Goal: Information Seeking & Learning: Understand process/instructions

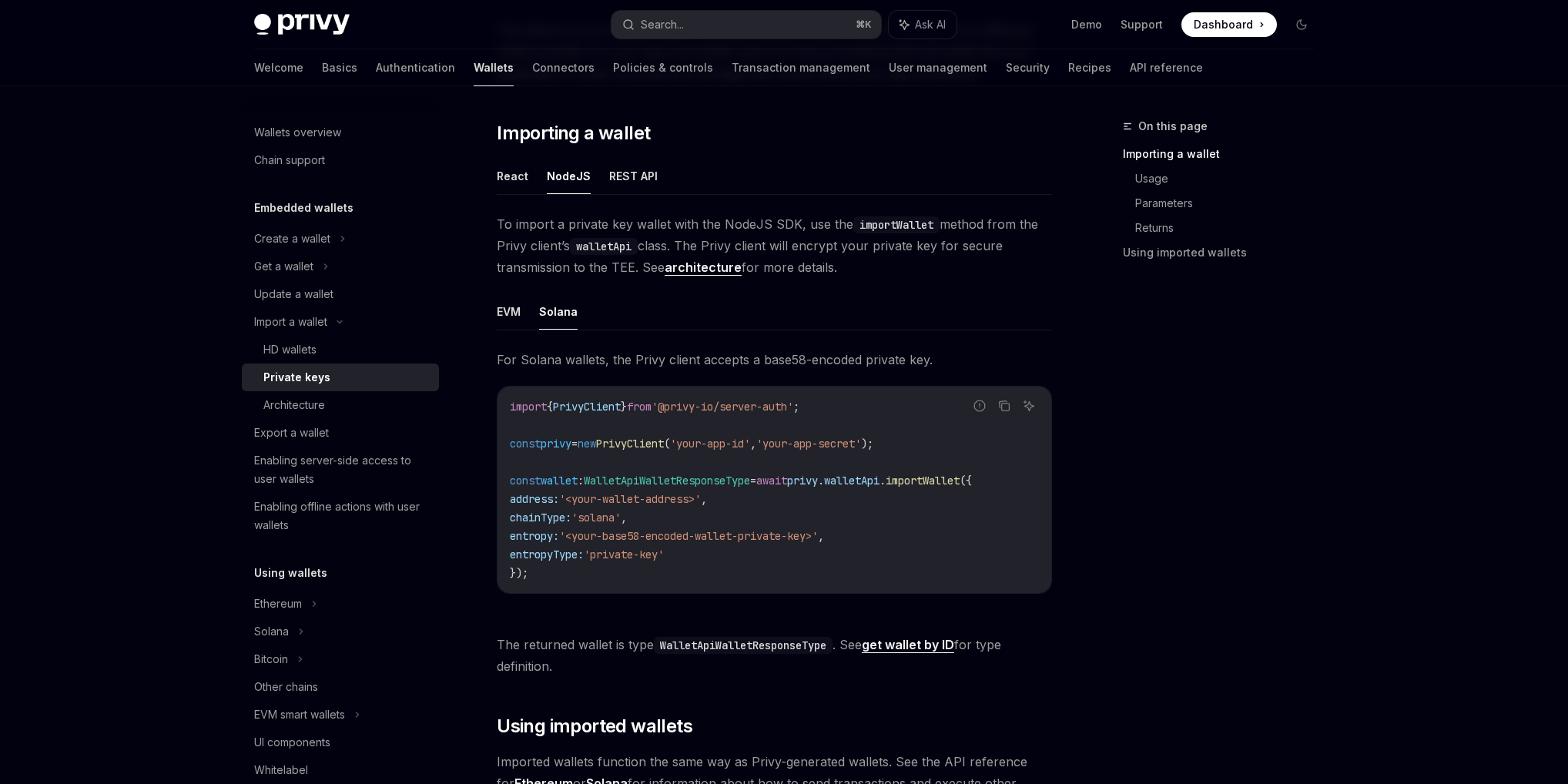
drag, startPoint x: 731, startPoint y: 621, endPoint x: 733, endPoint y: 603, distance: 18.1
click at [733, 603] on div "For Solana wallets, the Privy client accepts a base58-encoded private key. Repo…" at bounding box center [774, 484] width 556 height 269
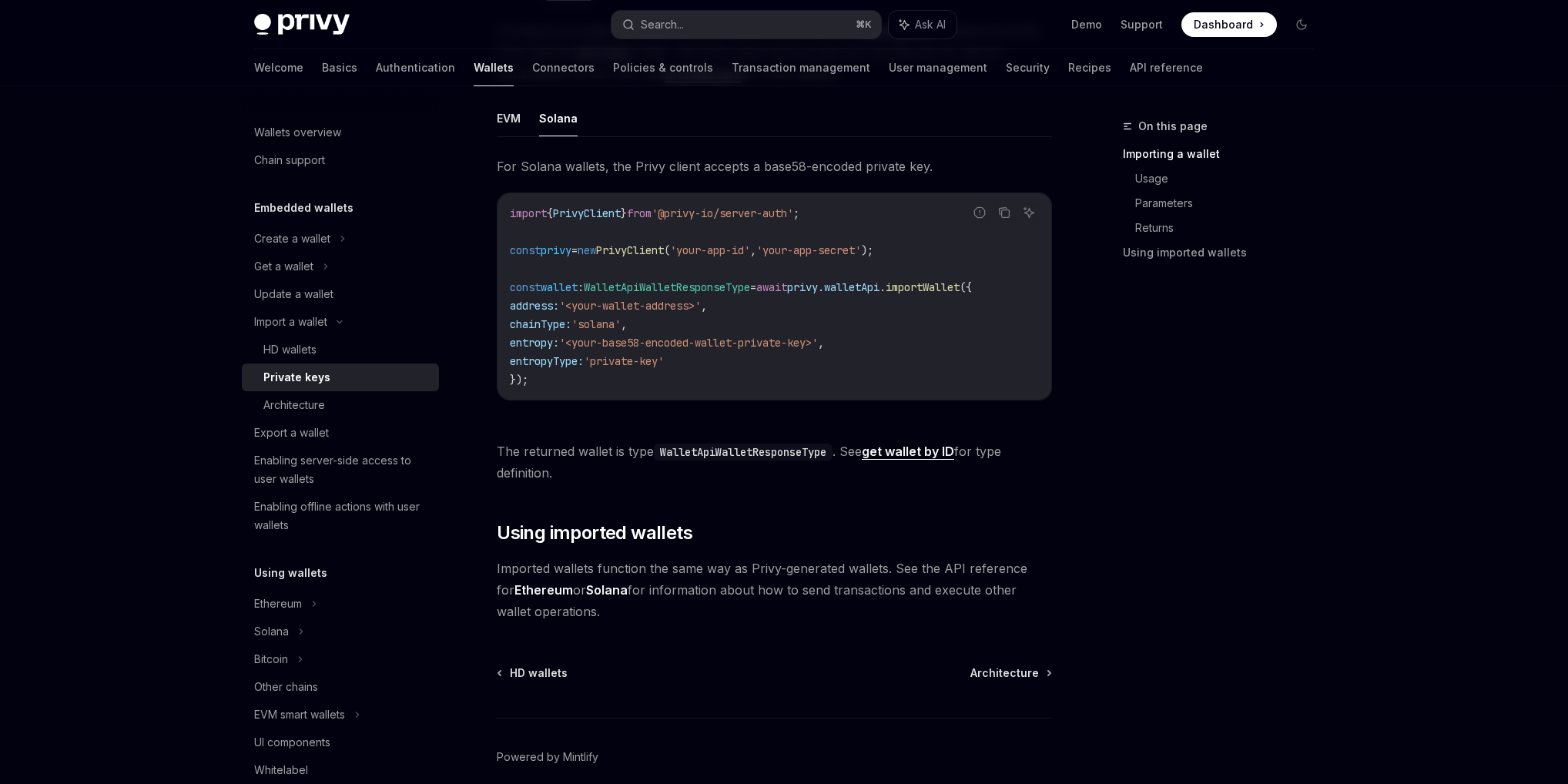
scroll to position [464, 0]
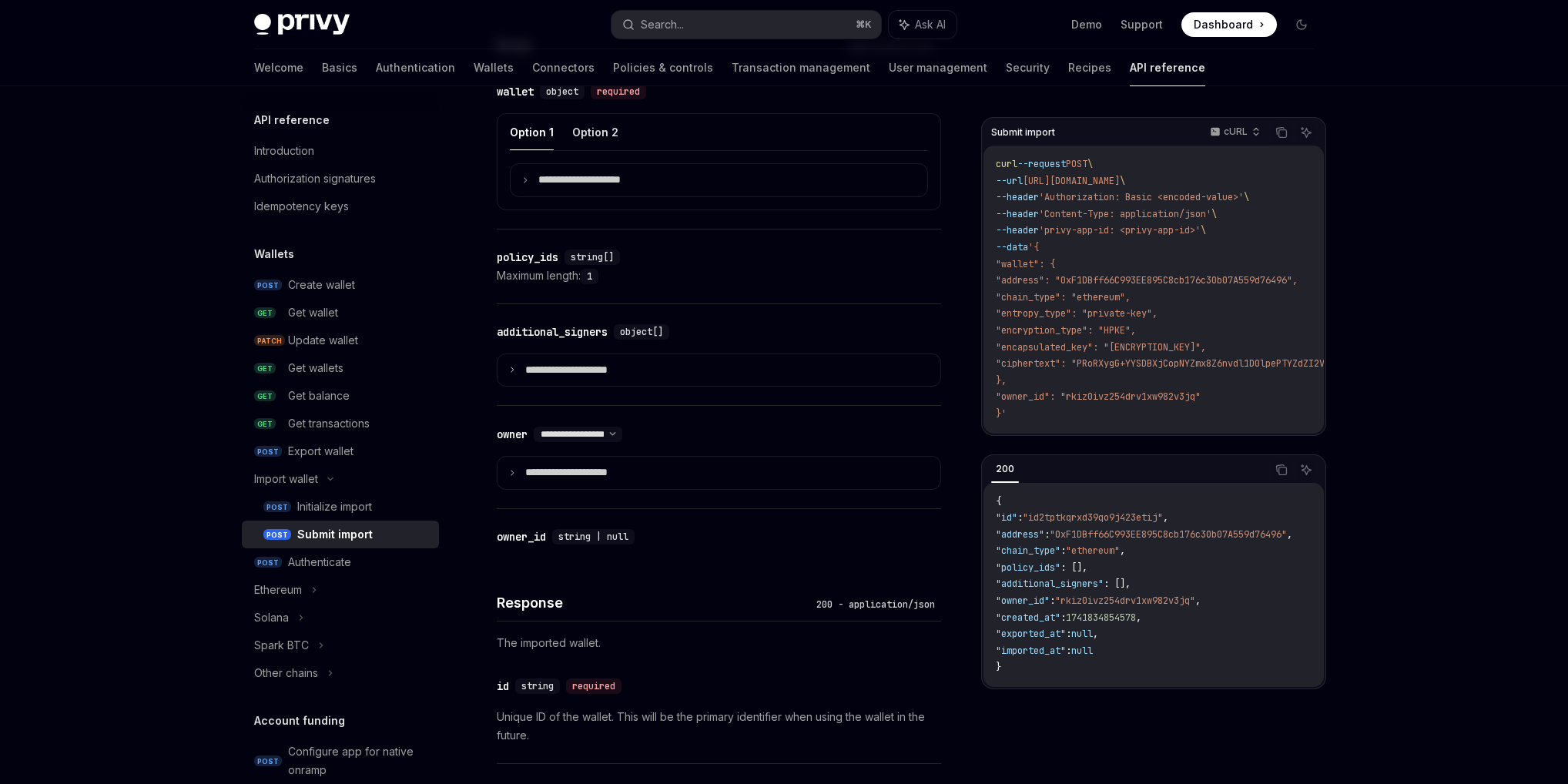
scroll to position [628, 0]
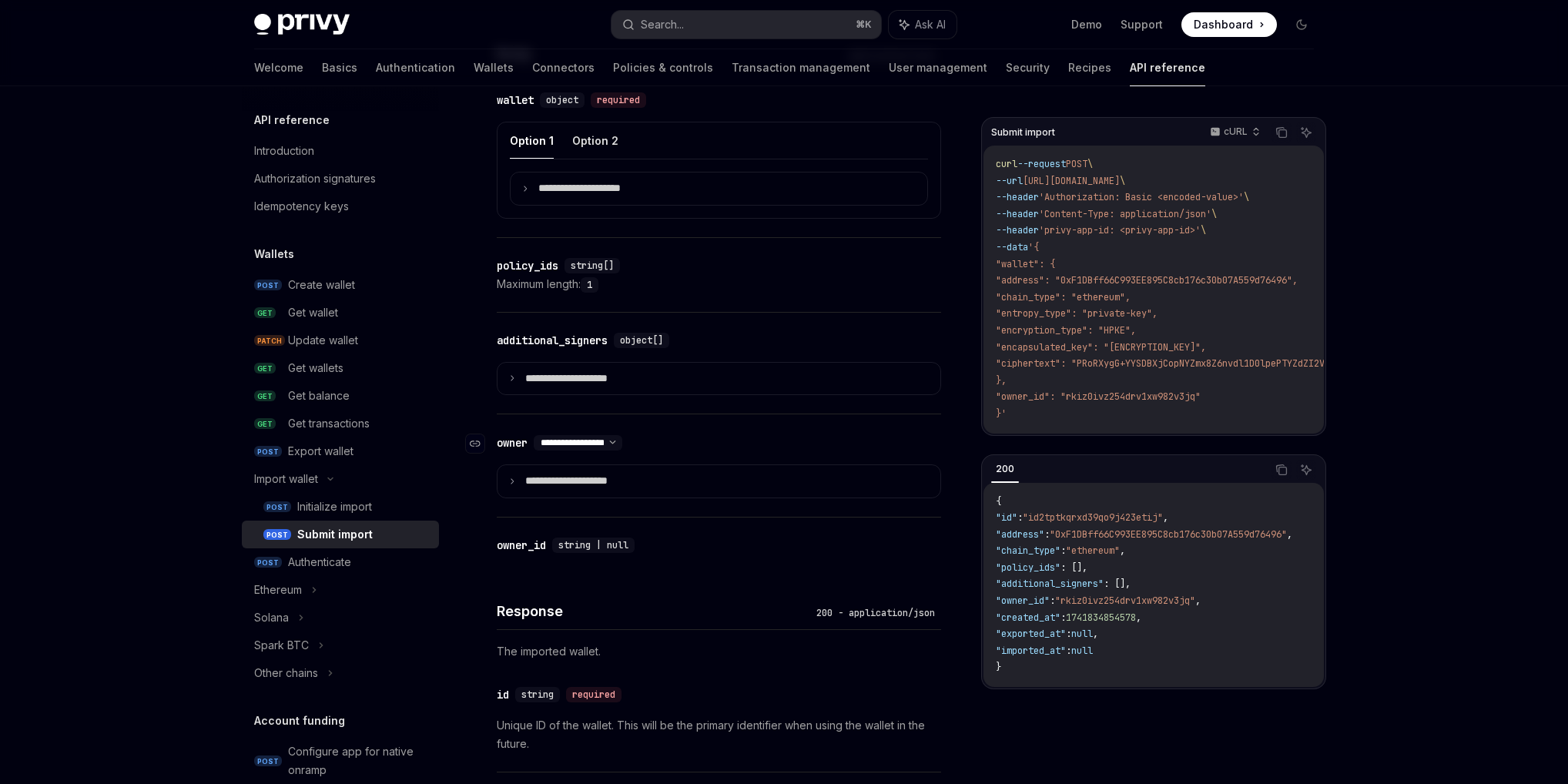
click at [623, 442] on select "**********" at bounding box center [578, 442] width 89 height 12
click at [644, 476] on summary "**********" at bounding box center [719, 482] width 443 height 32
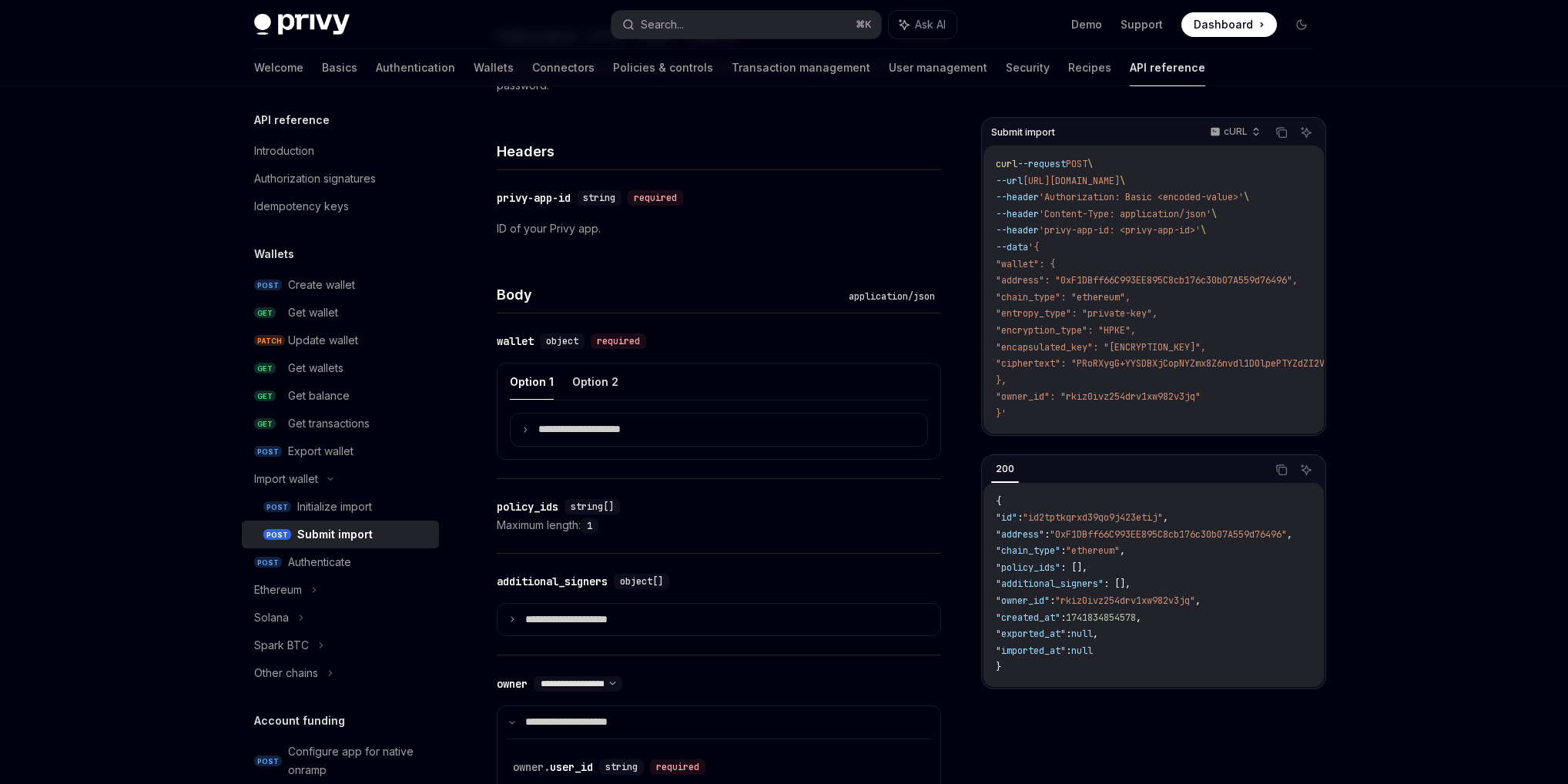
scroll to position [417, 0]
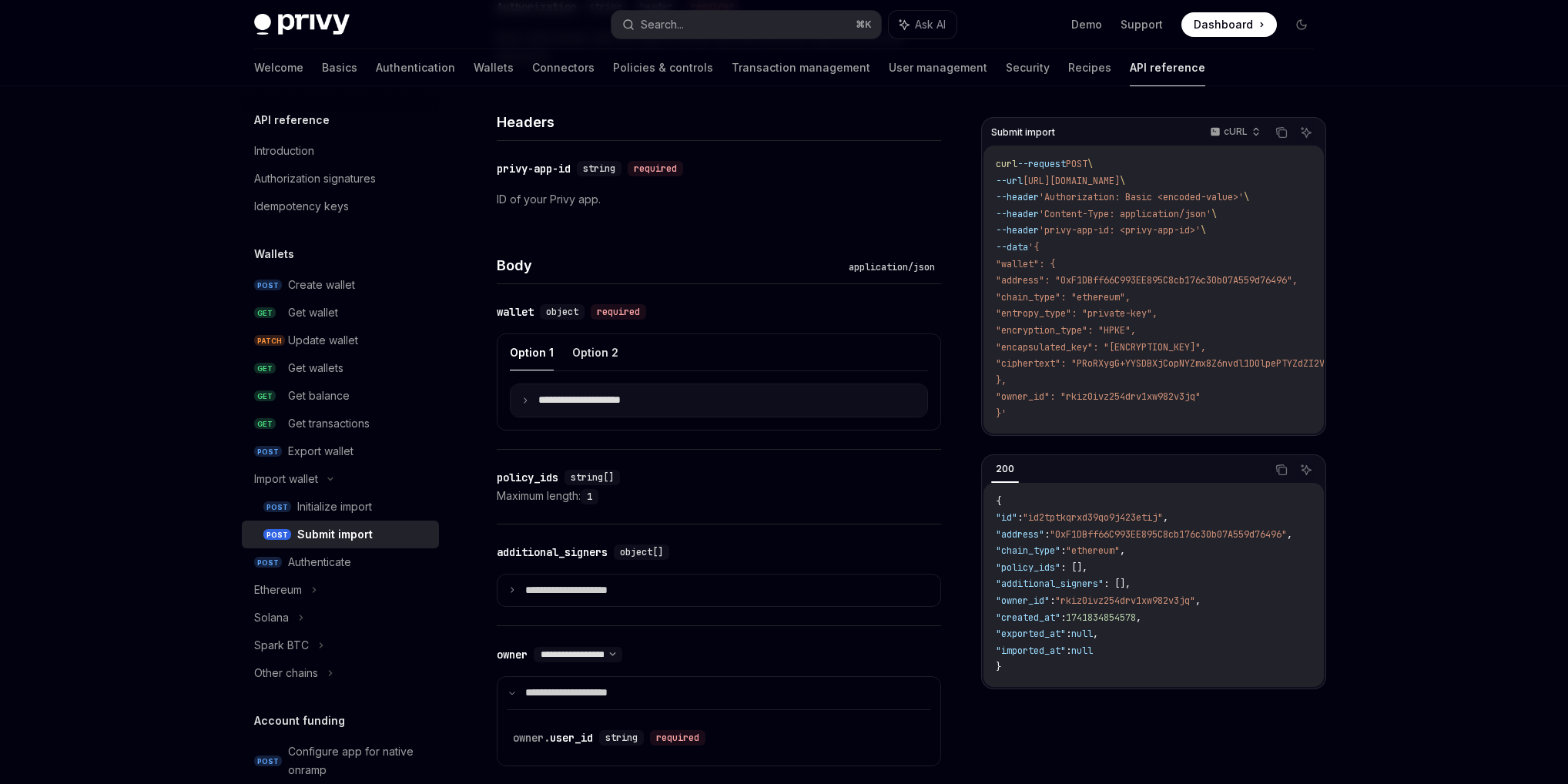
click at [603, 390] on summary "**********" at bounding box center [719, 401] width 417 height 32
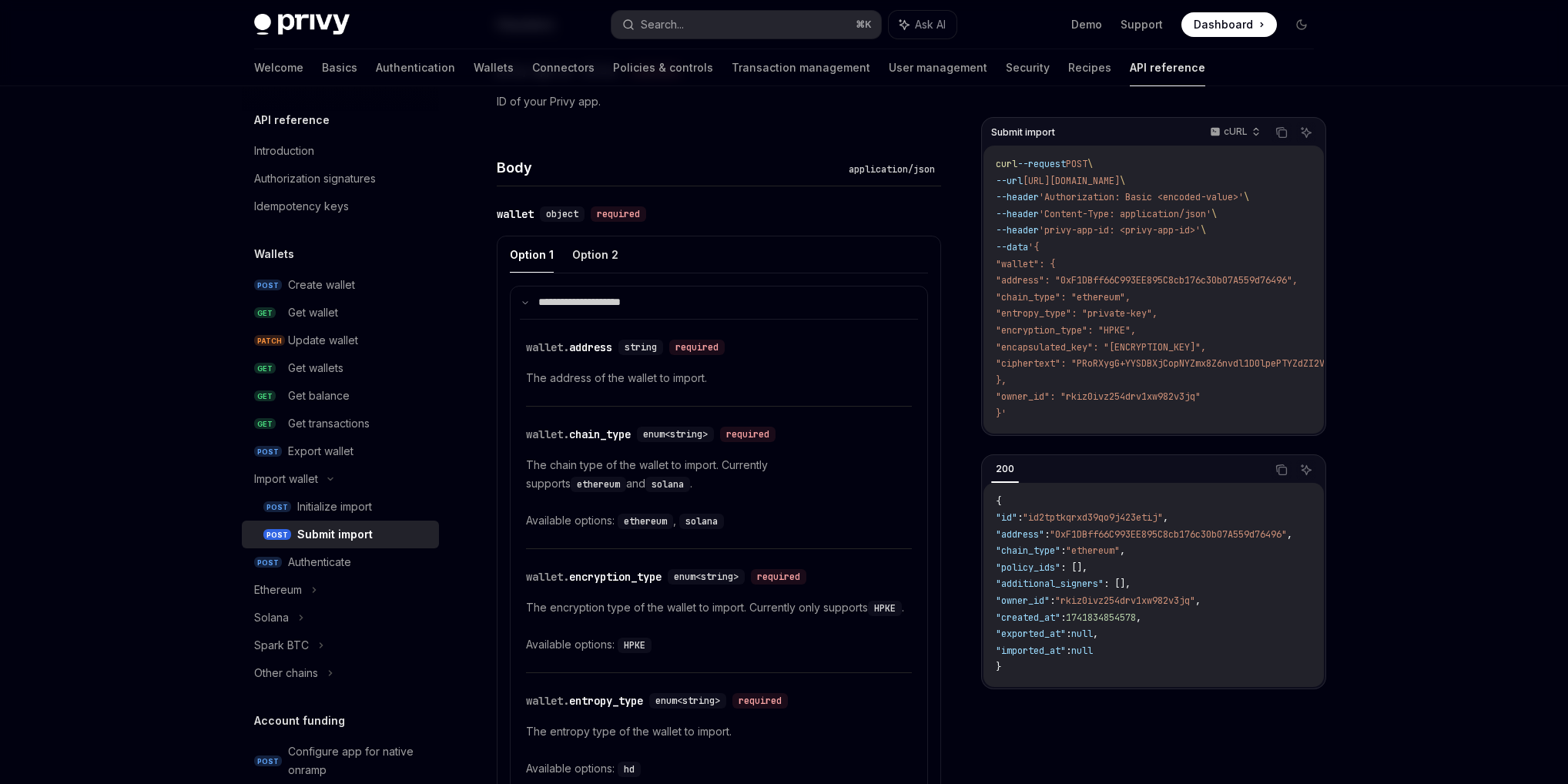
scroll to position [514, 0]
click at [632, 305] on p "**********" at bounding box center [590, 303] width 102 height 14
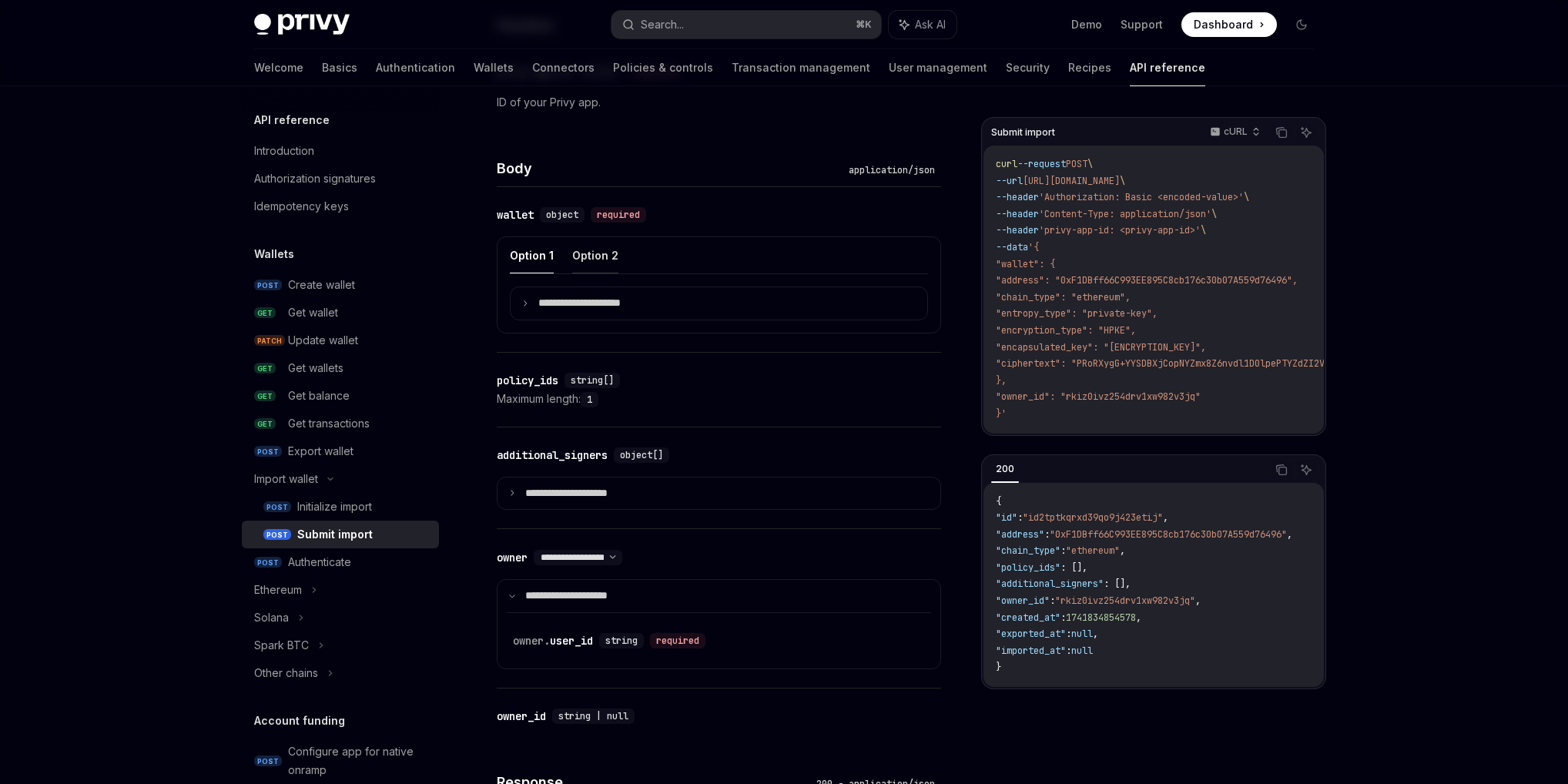
click at [601, 253] on button "Option 2" at bounding box center [595, 255] width 46 height 36
click at [600, 298] on p "**********" at bounding box center [592, 303] width 107 height 14
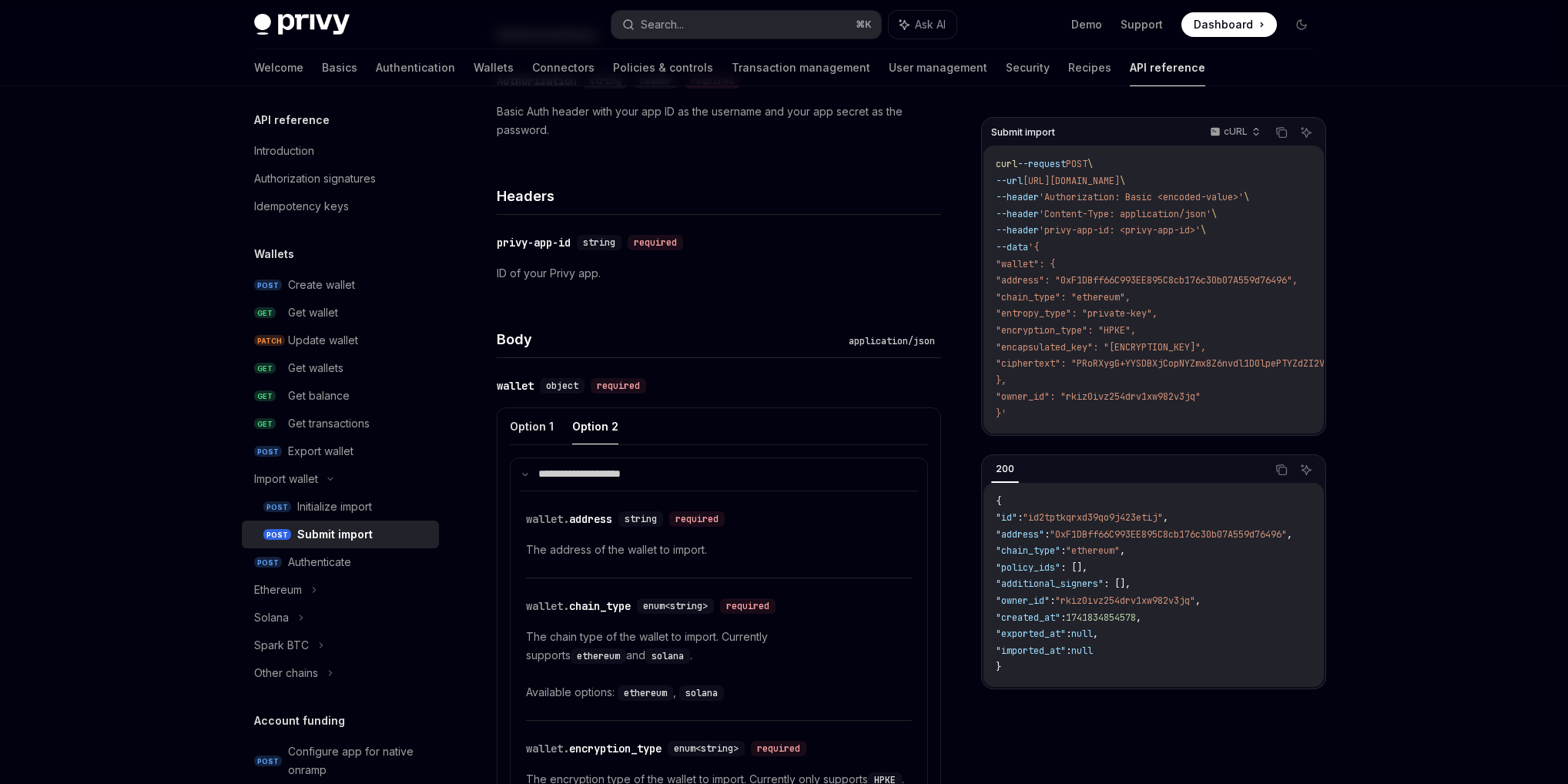
scroll to position [586, 0]
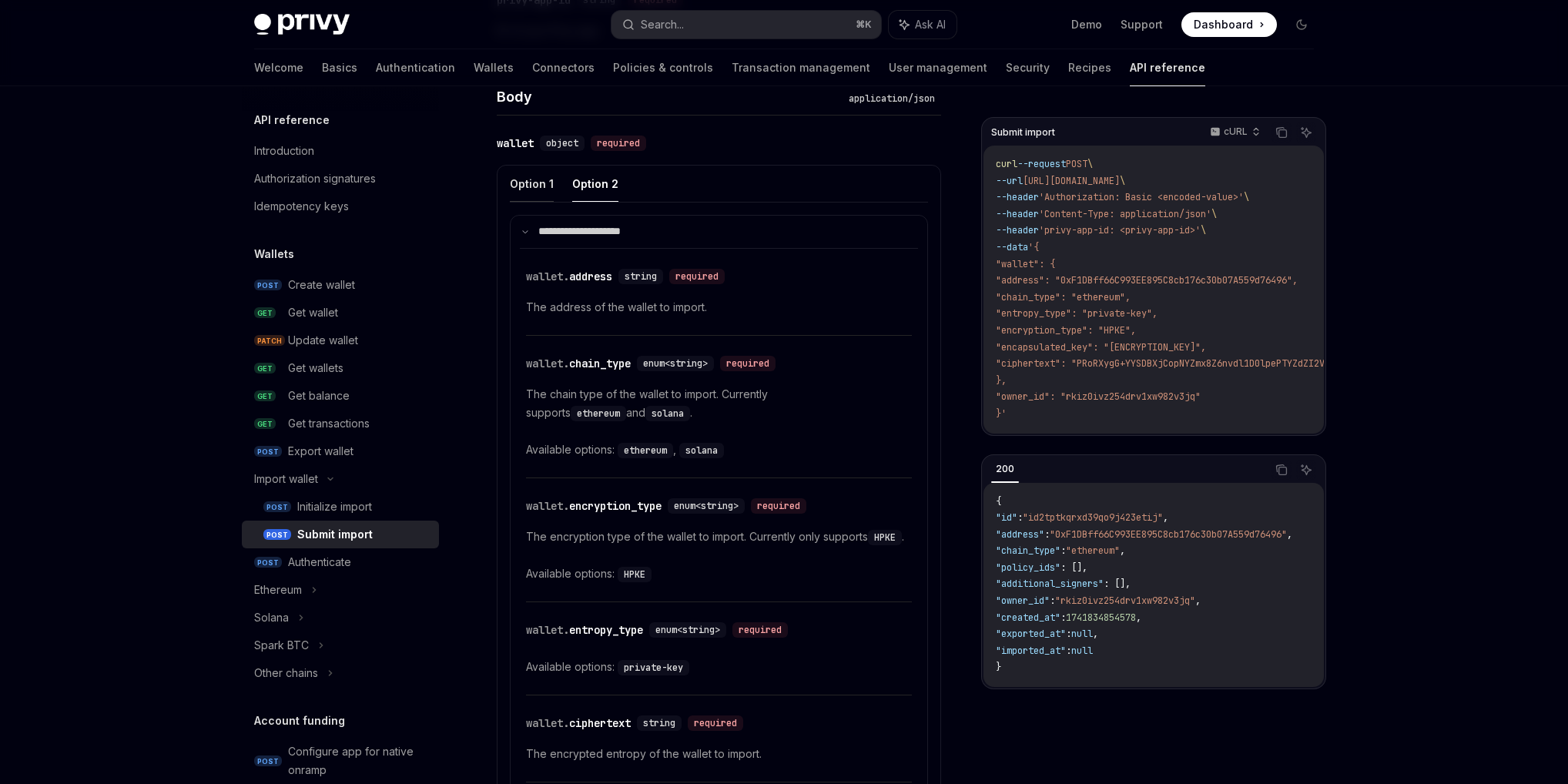
click at [529, 197] on button "Option 1" at bounding box center [532, 183] width 44 height 36
click at [529, 194] on button "Option 1" at bounding box center [532, 183] width 44 height 36
click at [569, 187] on ul "Option 1 Option 2" at bounding box center [719, 184] width 419 height 37
click at [577, 187] on button "Option 2" at bounding box center [595, 183] width 46 height 36
click at [536, 190] on button "Option 1" at bounding box center [532, 183] width 44 height 36
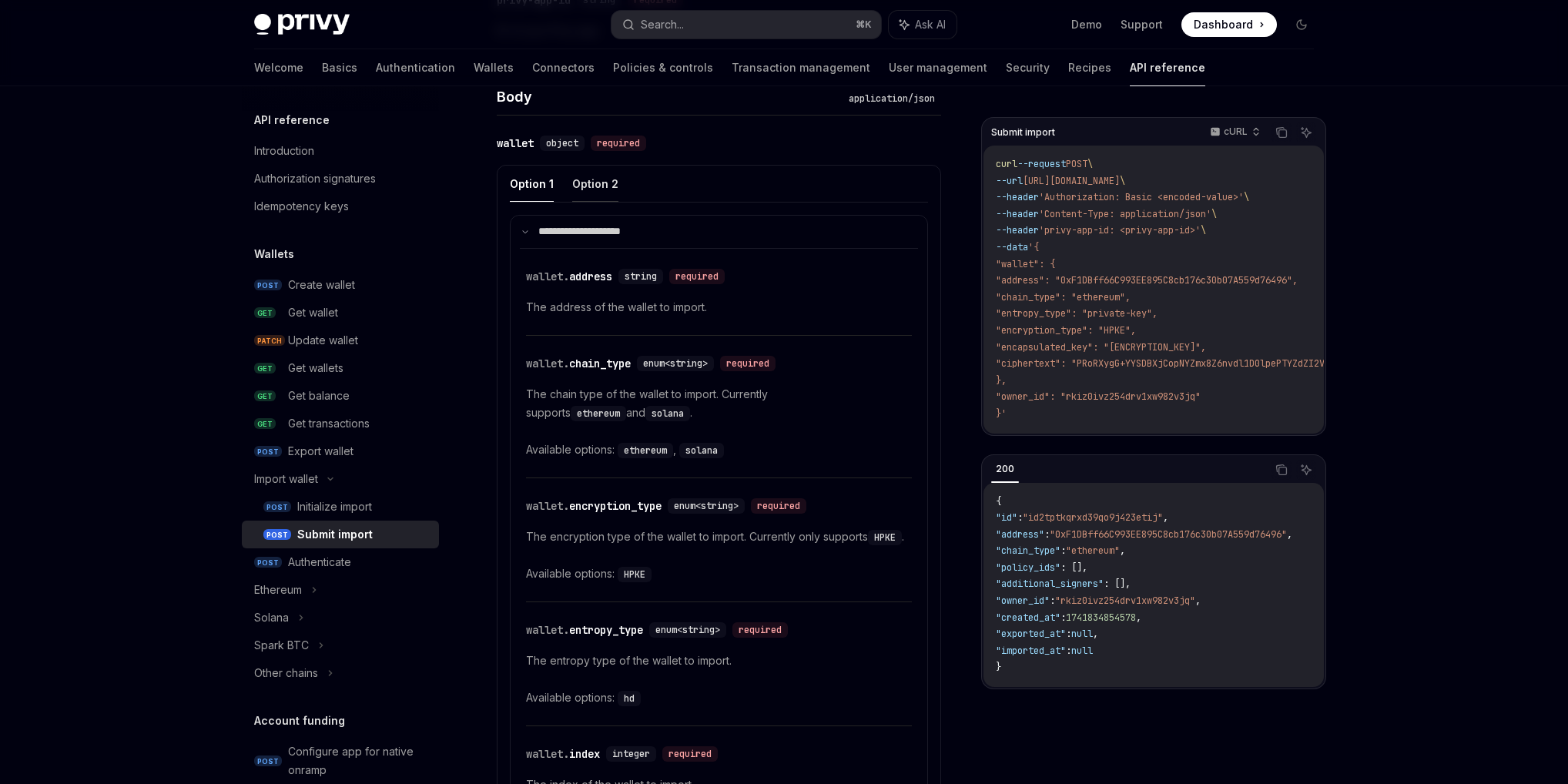
click at [581, 189] on button "Option 2" at bounding box center [595, 183] width 46 height 36
click at [539, 186] on button "Option 1" at bounding box center [532, 183] width 44 height 36
click at [587, 182] on button "Option 2" at bounding box center [595, 183] width 46 height 36
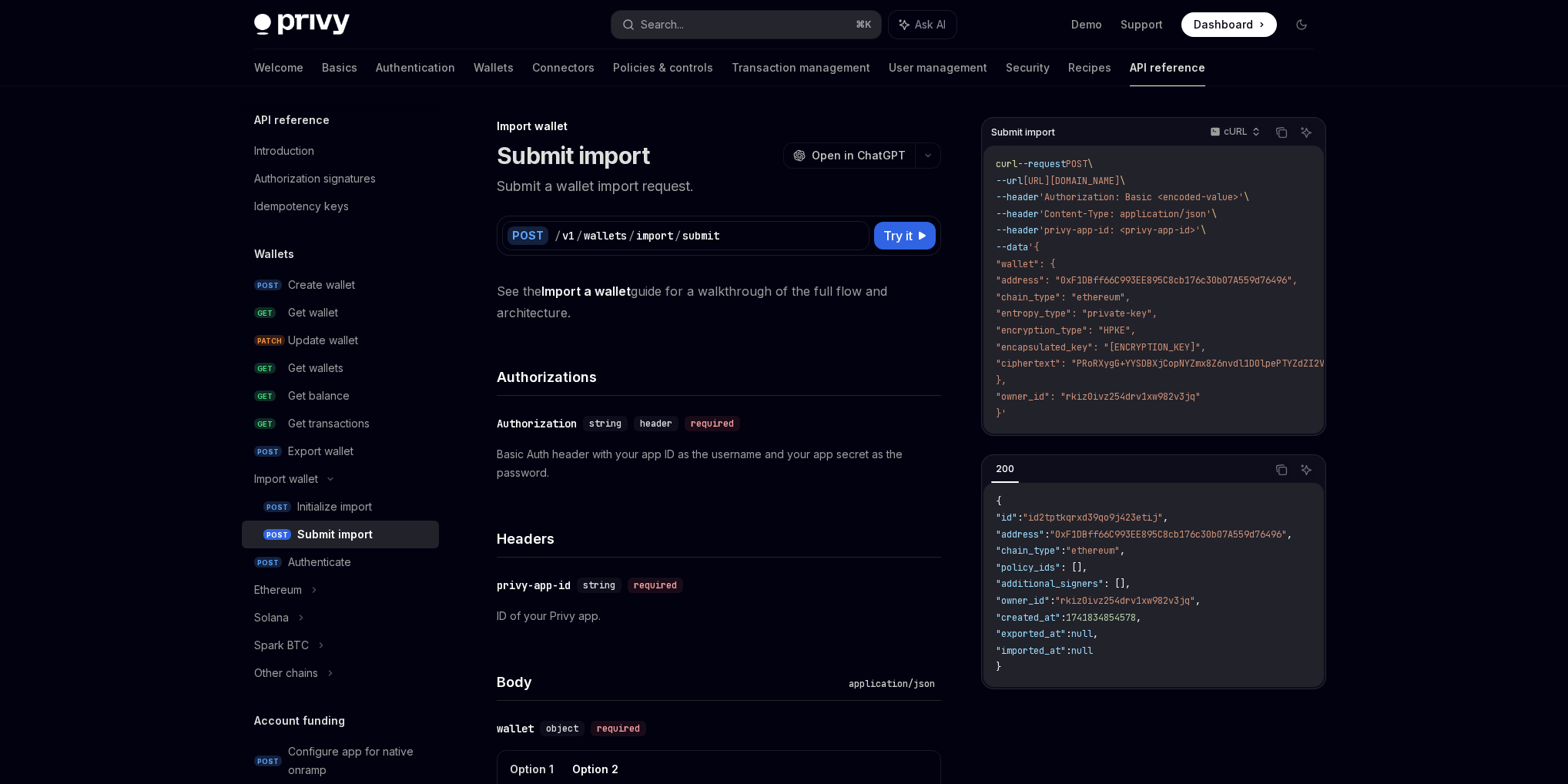
click at [546, 129] on div "Import wallet" at bounding box center [719, 126] width 444 height 15
click at [384, 528] on div "Submit import" at bounding box center [364, 534] width 132 height 19
click at [363, 516] on link "POST Initialize import" at bounding box center [340, 507] width 197 height 27
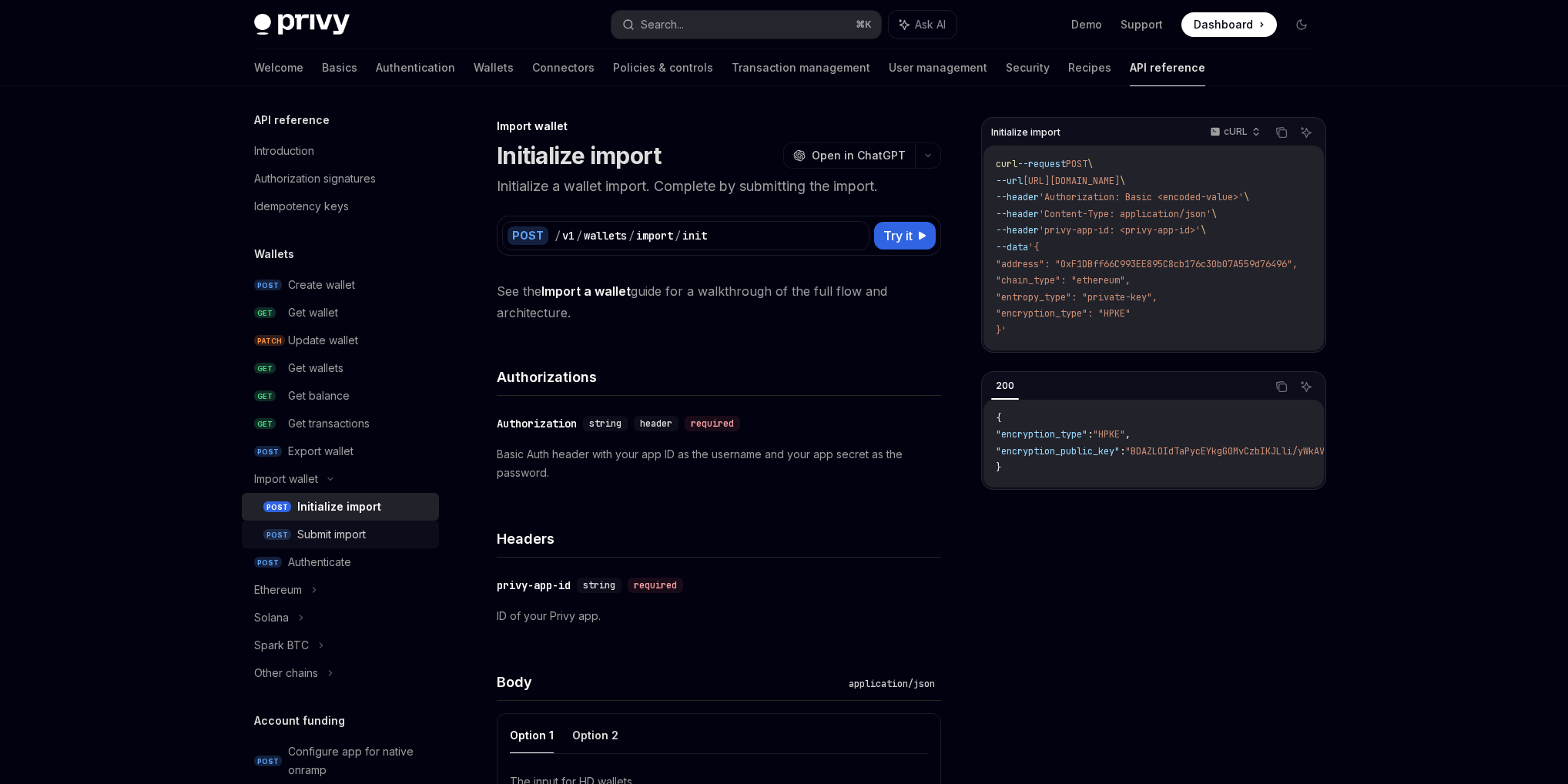
click at [356, 537] on div "Submit import" at bounding box center [332, 534] width 69 height 19
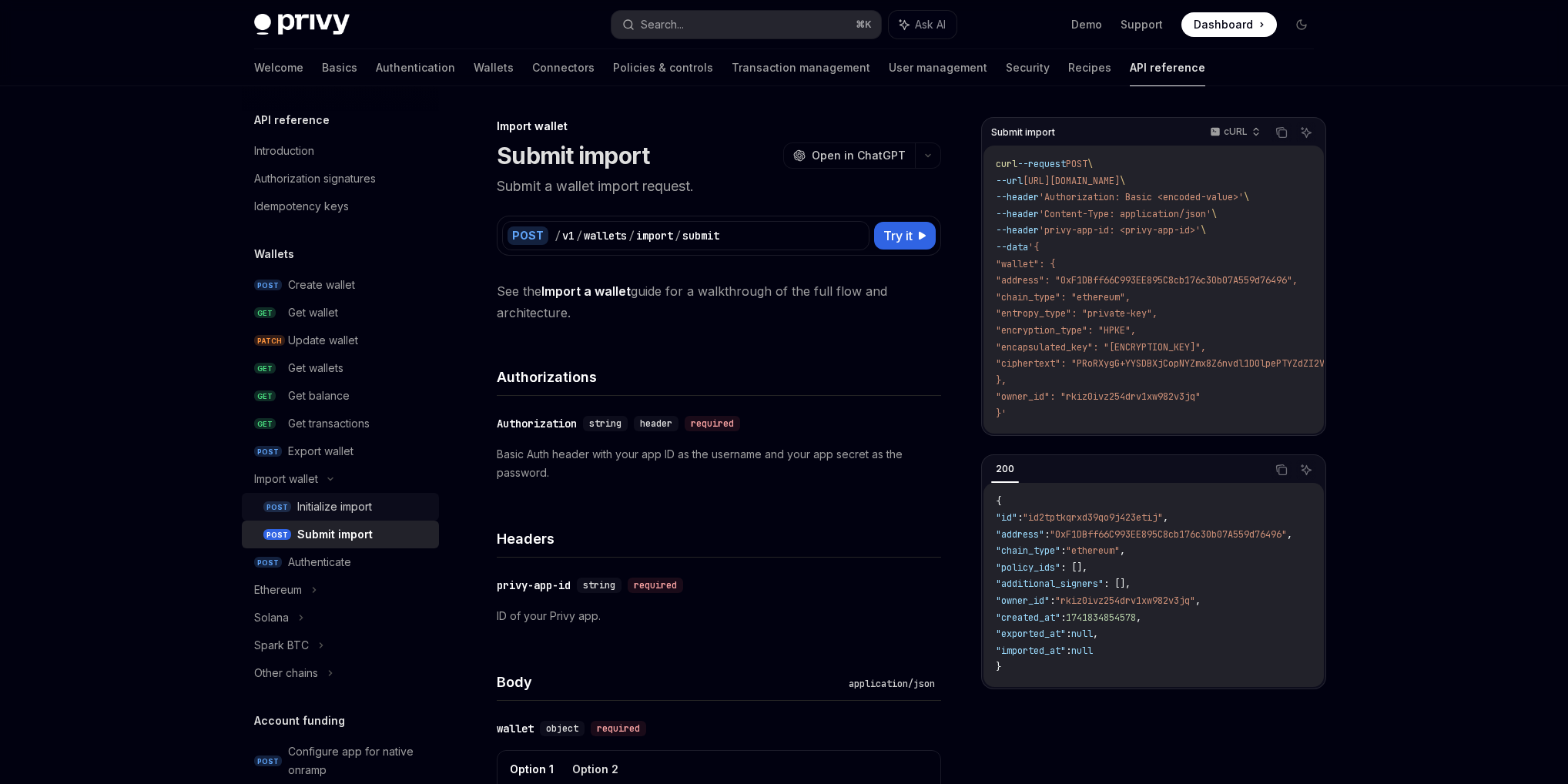
click at [359, 519] on link "POST Initialize import" at bounding box center [340, 507] width 197 height 27
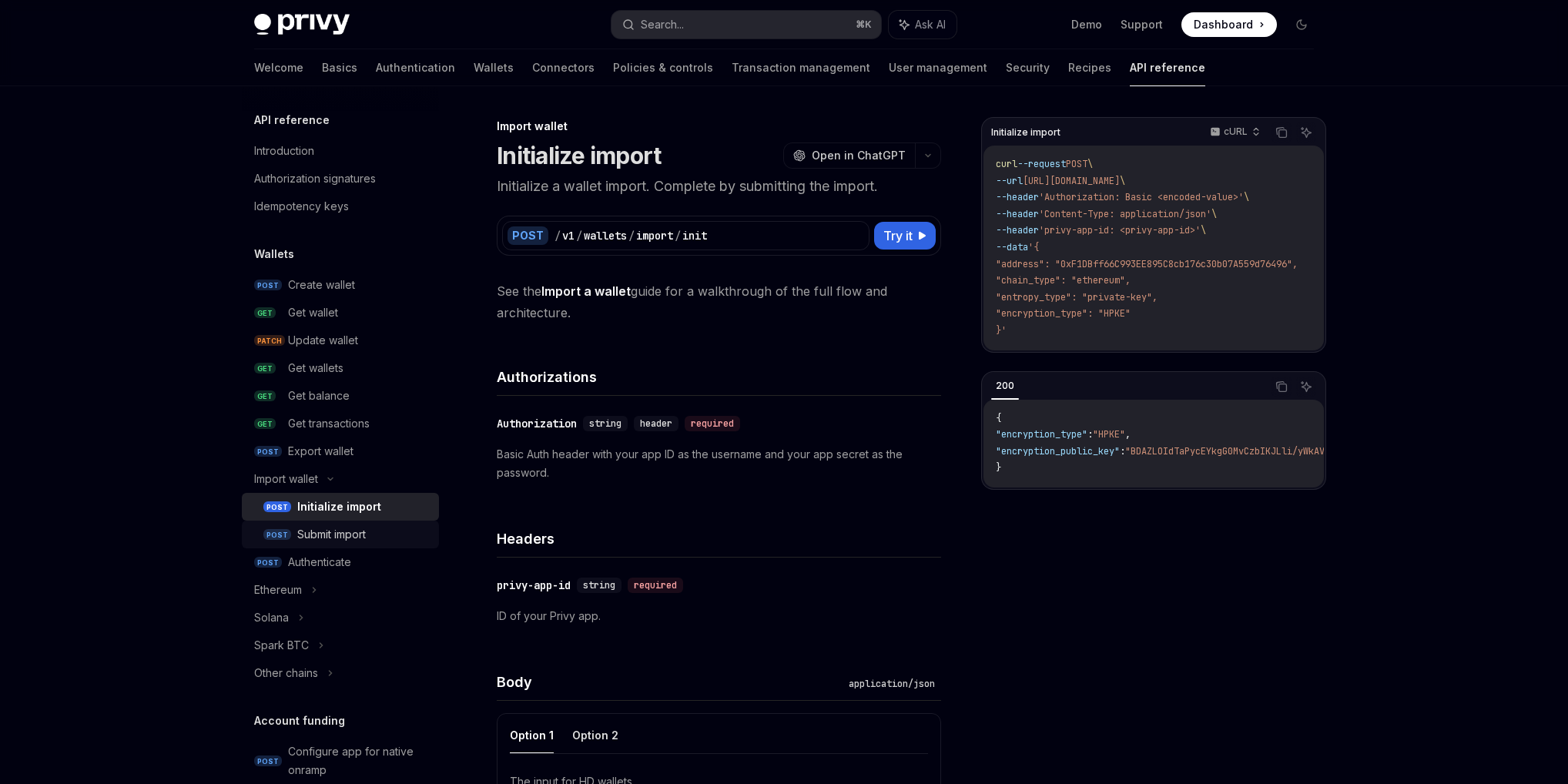
click at [357, 535] on div "Submit import" at bounding box center [332, 534] width 69 height 19
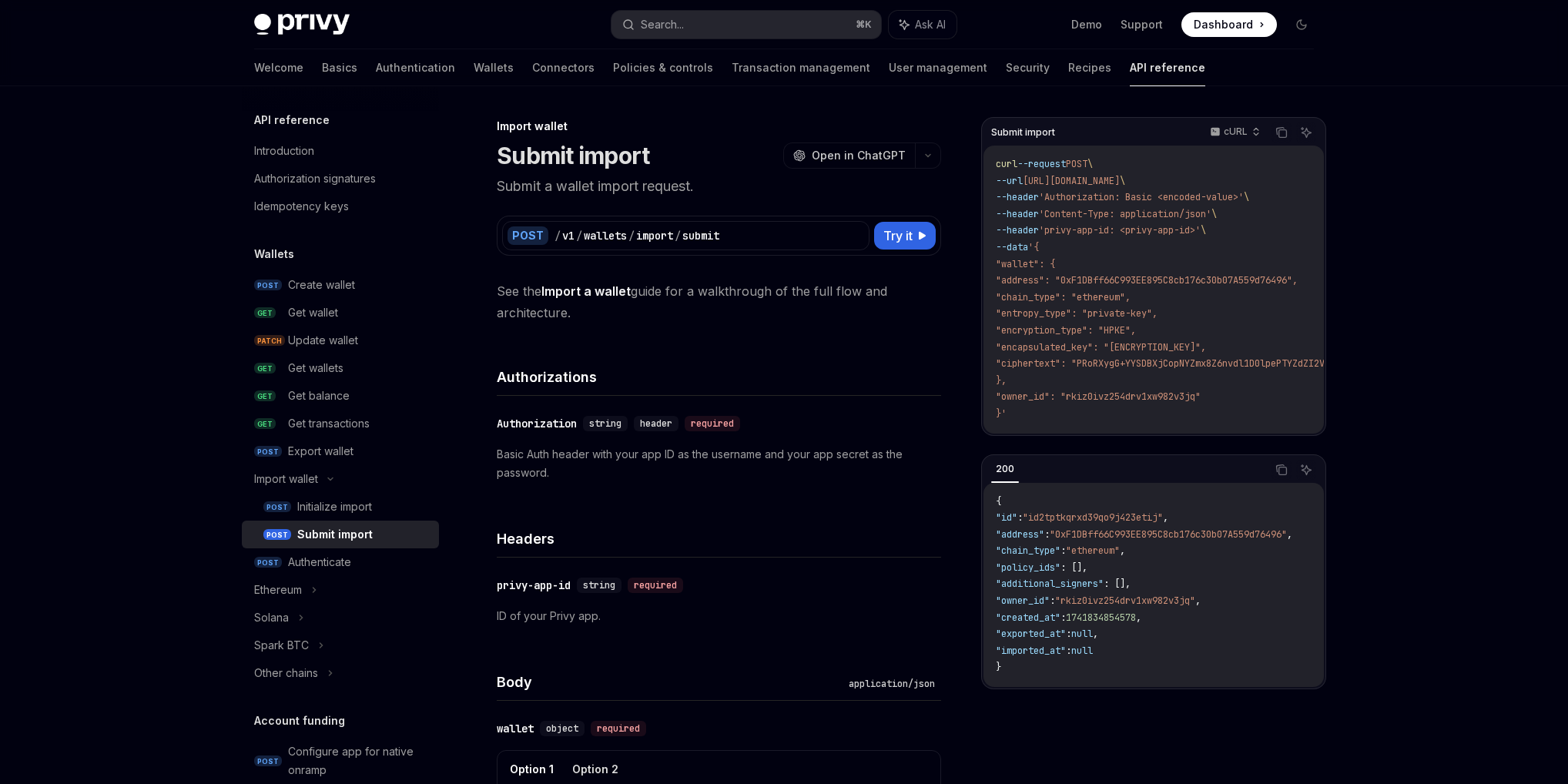
type textarea "*"
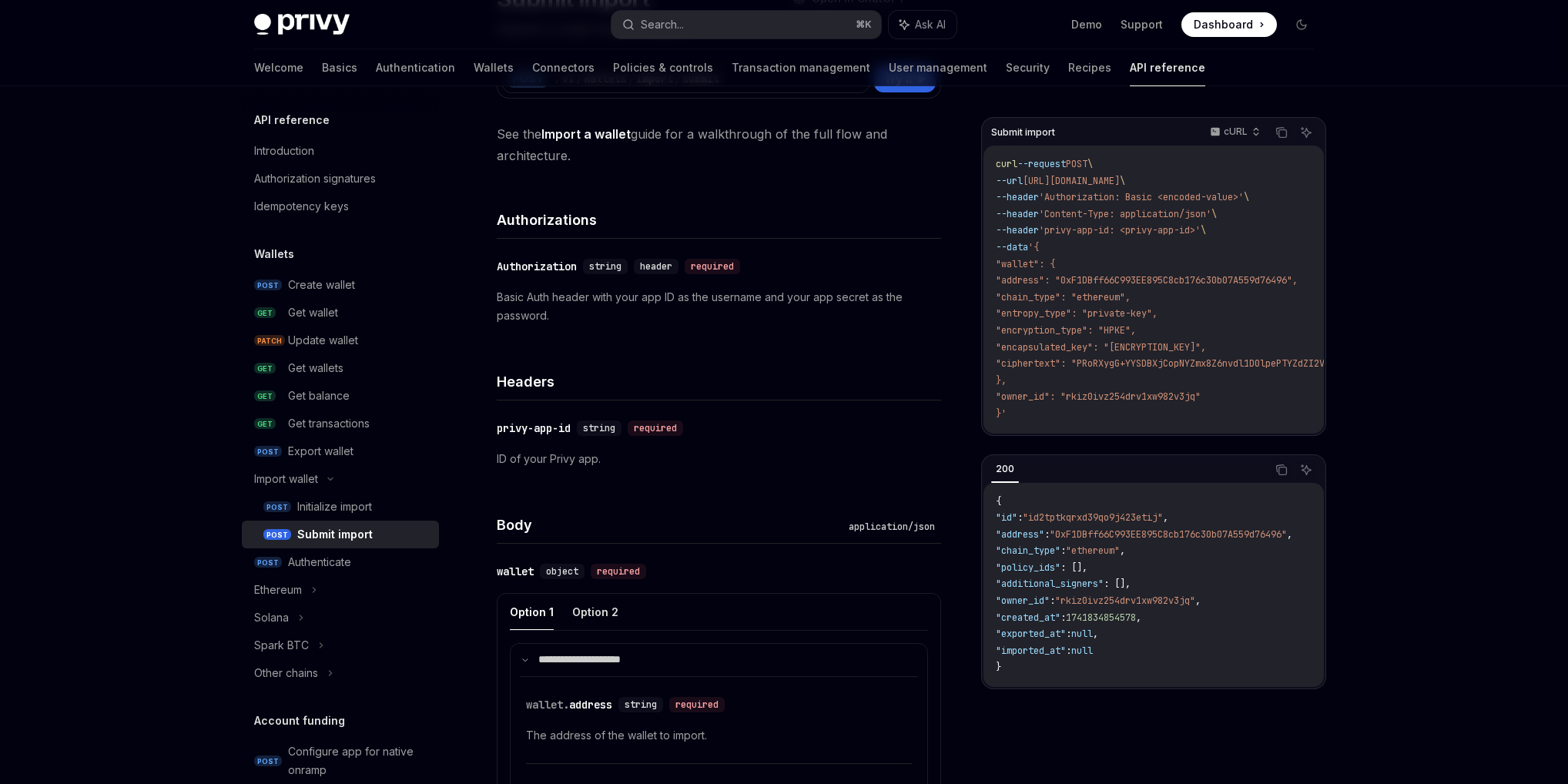
scroll to position [416, 0]
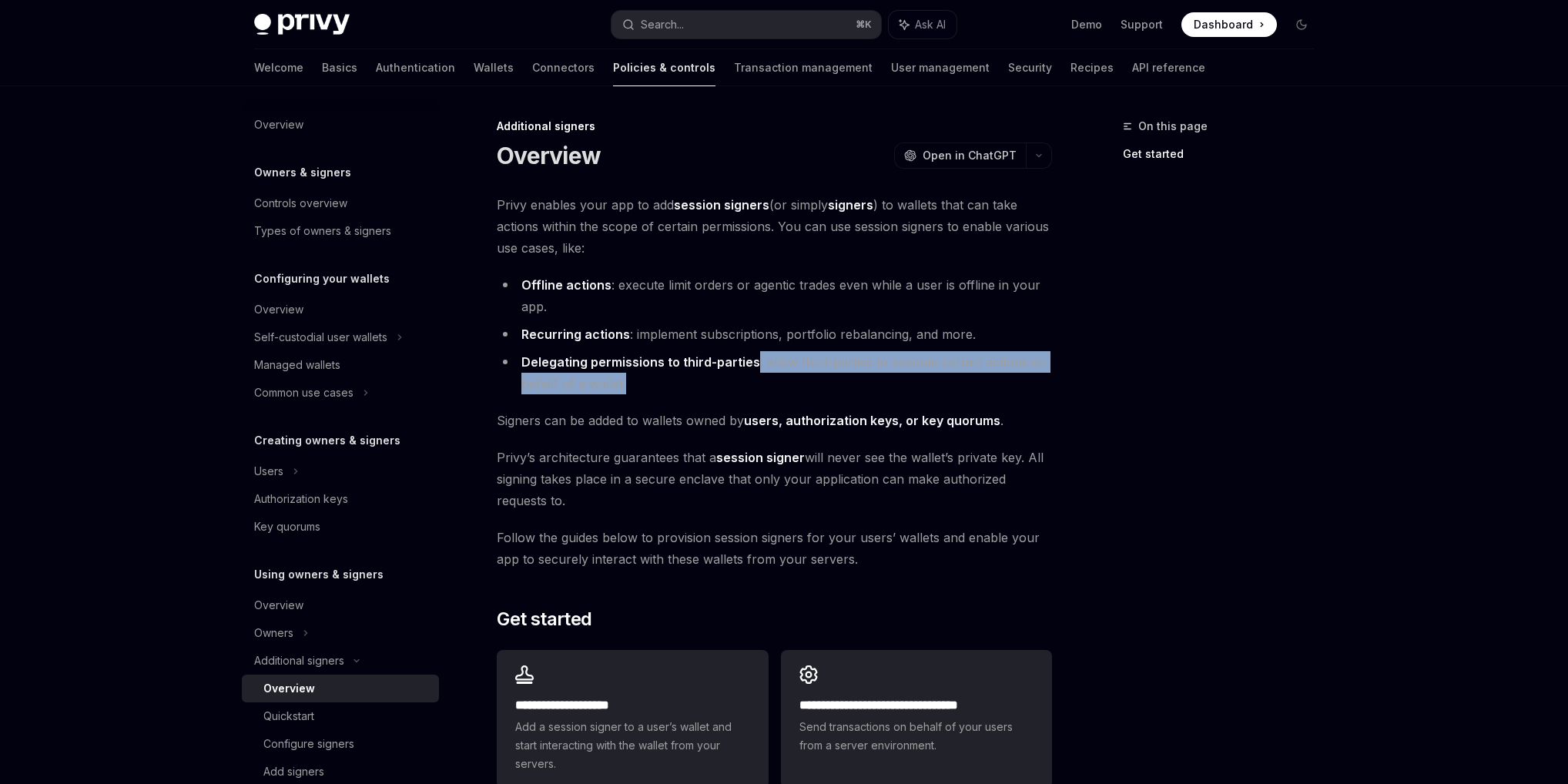
drag, startPoint x: 728, startPoint y: 385, endPoint x: 752, endPoint y: 373, distance: 26.8
click at [753, 372] on li "Delegating permissions to third-parties : allow third-parties to execute certai…" at bounding box center [774, 372] width 556 height 43
click at [752, 373] on li "Delegating permissions to third-parties : allow third-parties to execute certai…" at bounding box center [774, 372] width 556 height 43
drag, startPoint x: 763, startPoint y: 385, endPoint x: 765, endPoint y: 371, distance: 14.1
click at [765, 367] on li "Delegating permissions to third-parties : allow third-parties to execute certai…" at bounding box center [774, 372] width 556 height 43
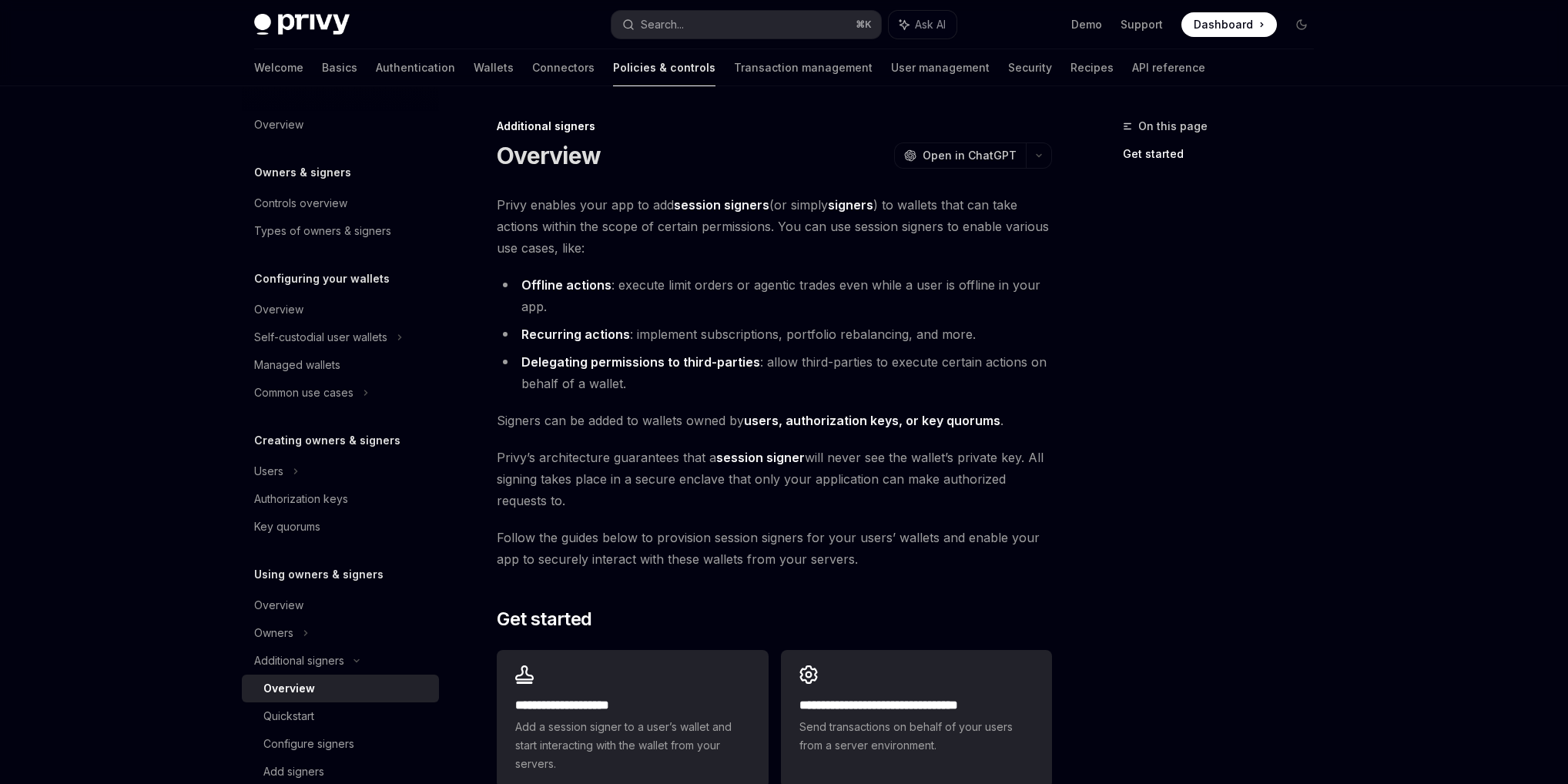
click at [765, 374] on li "Delegating permissions to third-parties : allow third-parties to execute certai…" at bounding box center [774, 372] width 556 height 43
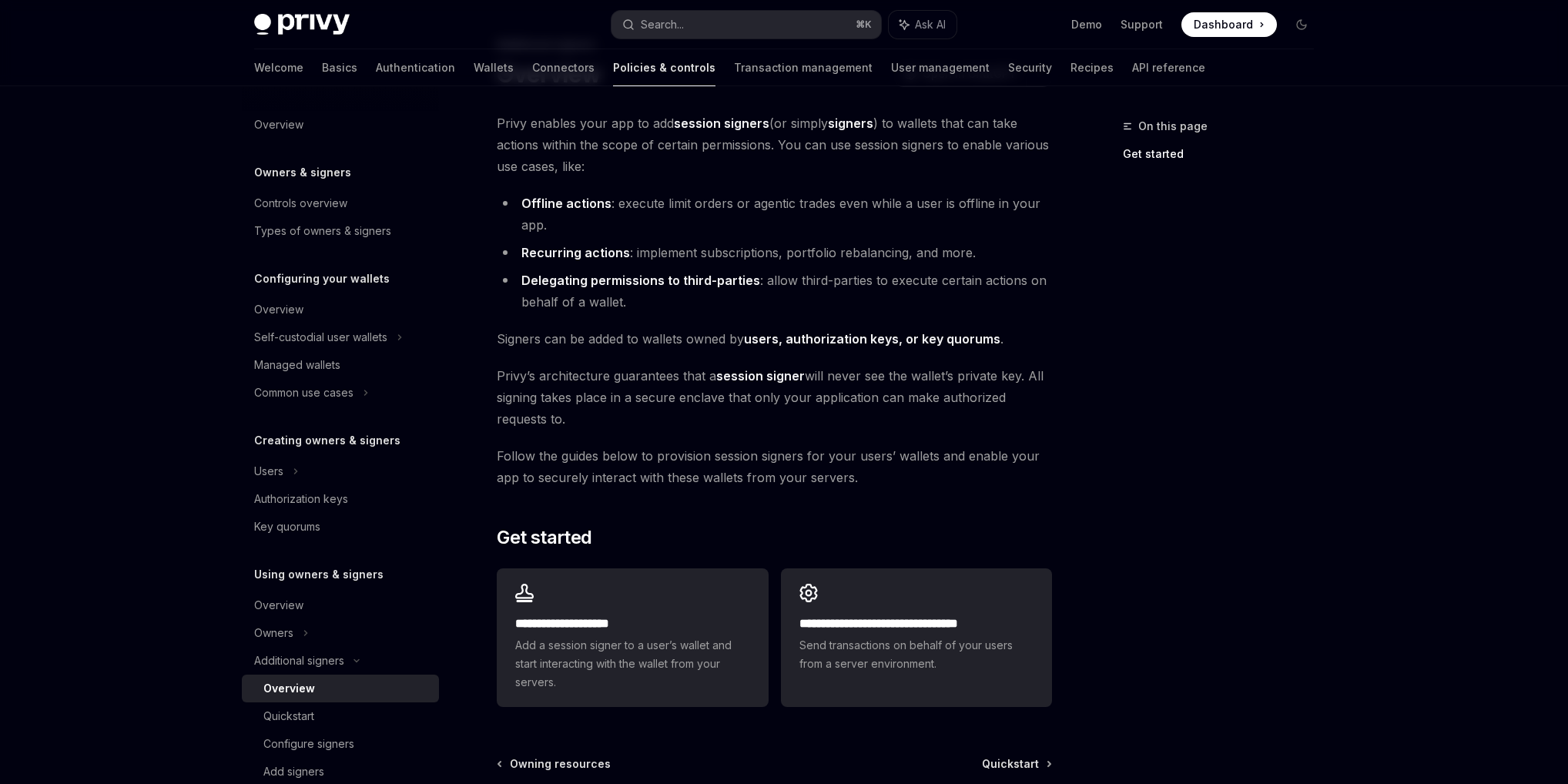
scroll to position [106, 0]
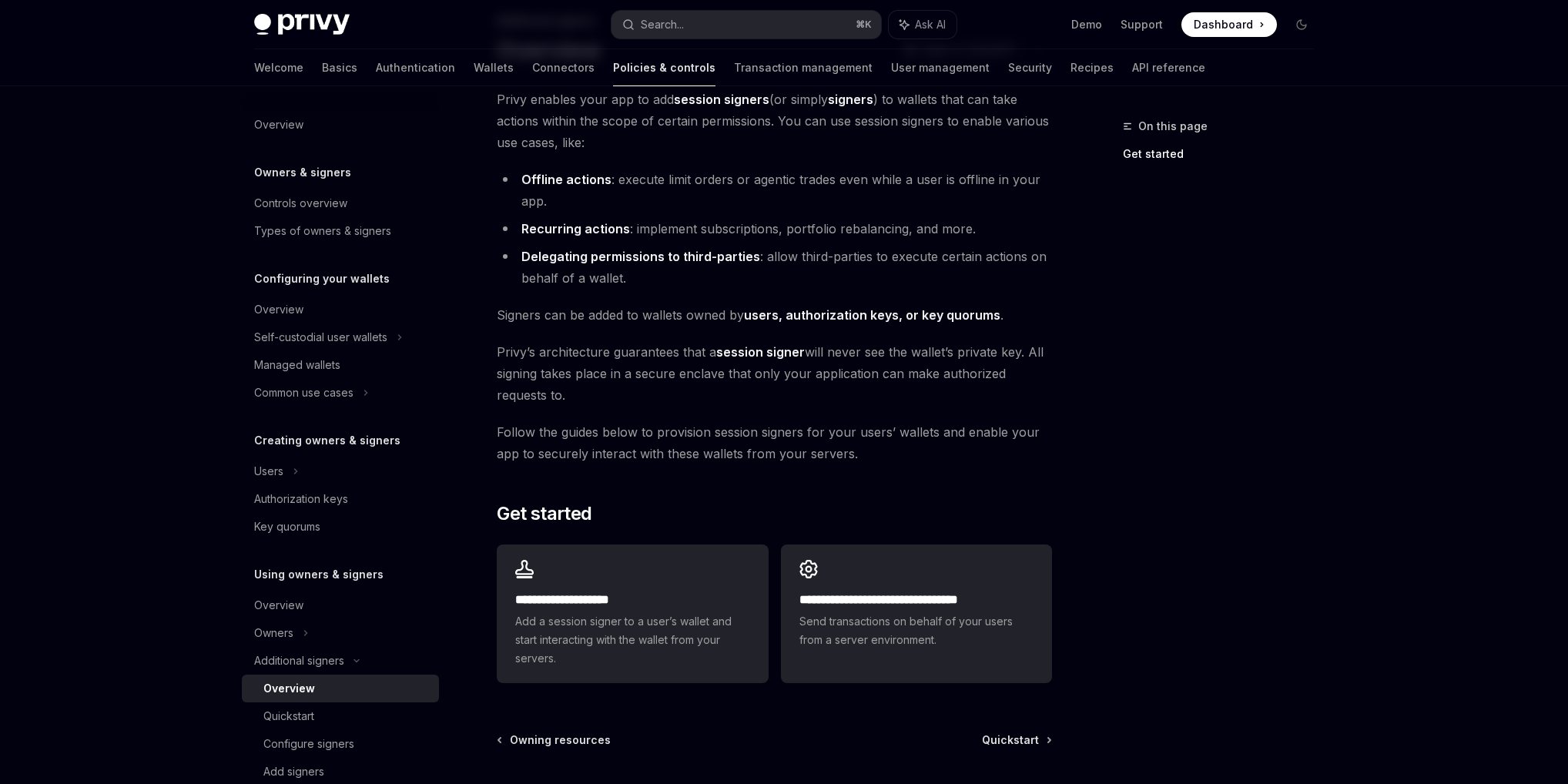
drag, startPoint x: 794, startPoint y: 402, endPoint x: 811, endPoint y: 377, distance: 30.2
click at [811, 377] on span "Privy’s architecture guarantees that a session signer will never see the wallet…" at bounding box center [774, 373] width 556 height 65
click at [811, 380] on span "Privy’s architecture guarantees that a session signer will never see the wallet…" at bounding box center [774, 373] width 556 height 65
drag, startPoint x: 820, startPoint y: 388, endPoint x: 812, endPoint y: 388, distance: 8.0
click at [812, 388] on span "Privy’s architecture guarantees that a session signer will never see the wallet…" at bounding box center [774, 373] width 556 height 65
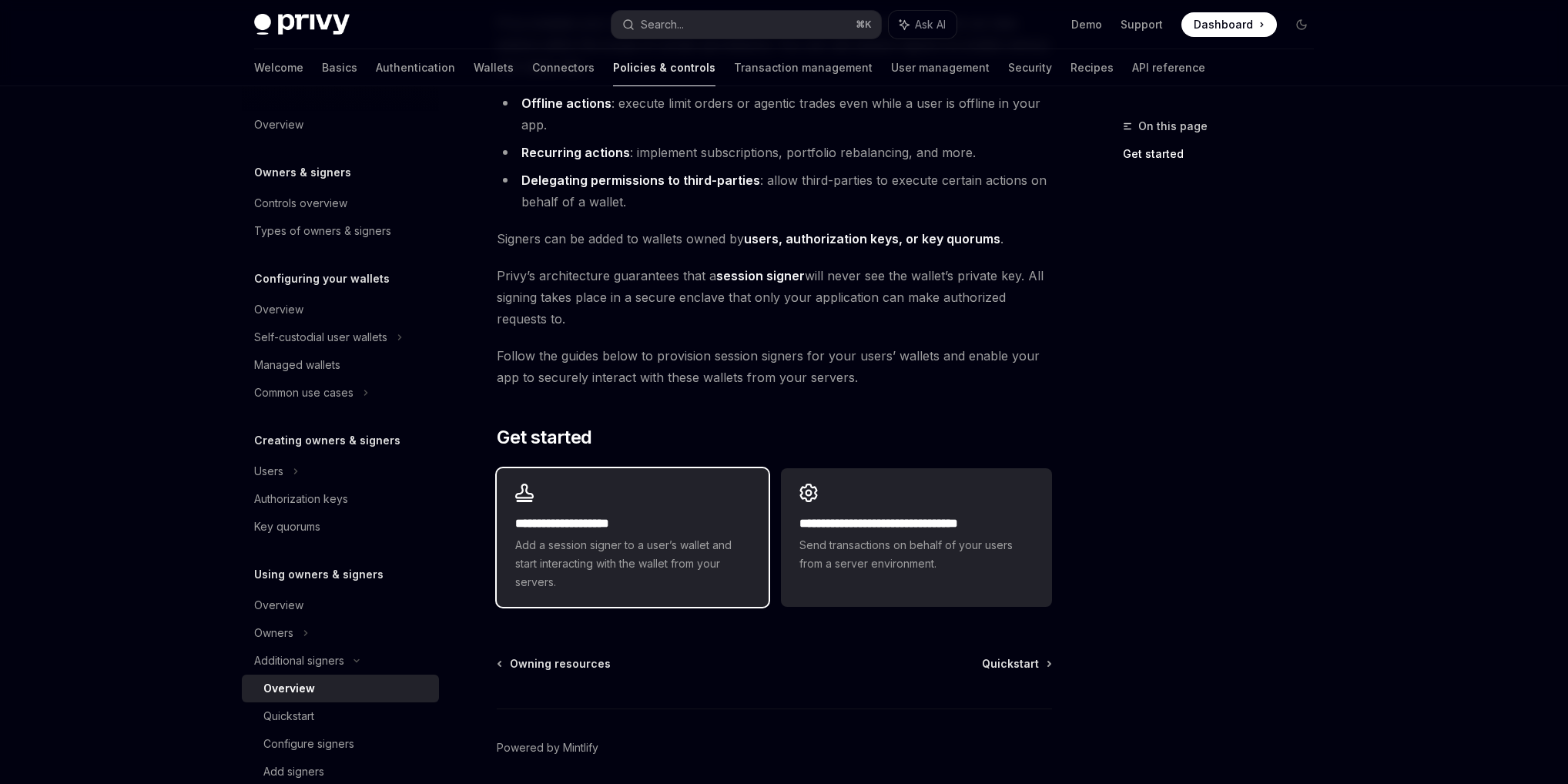
scroll to position [219, 0]
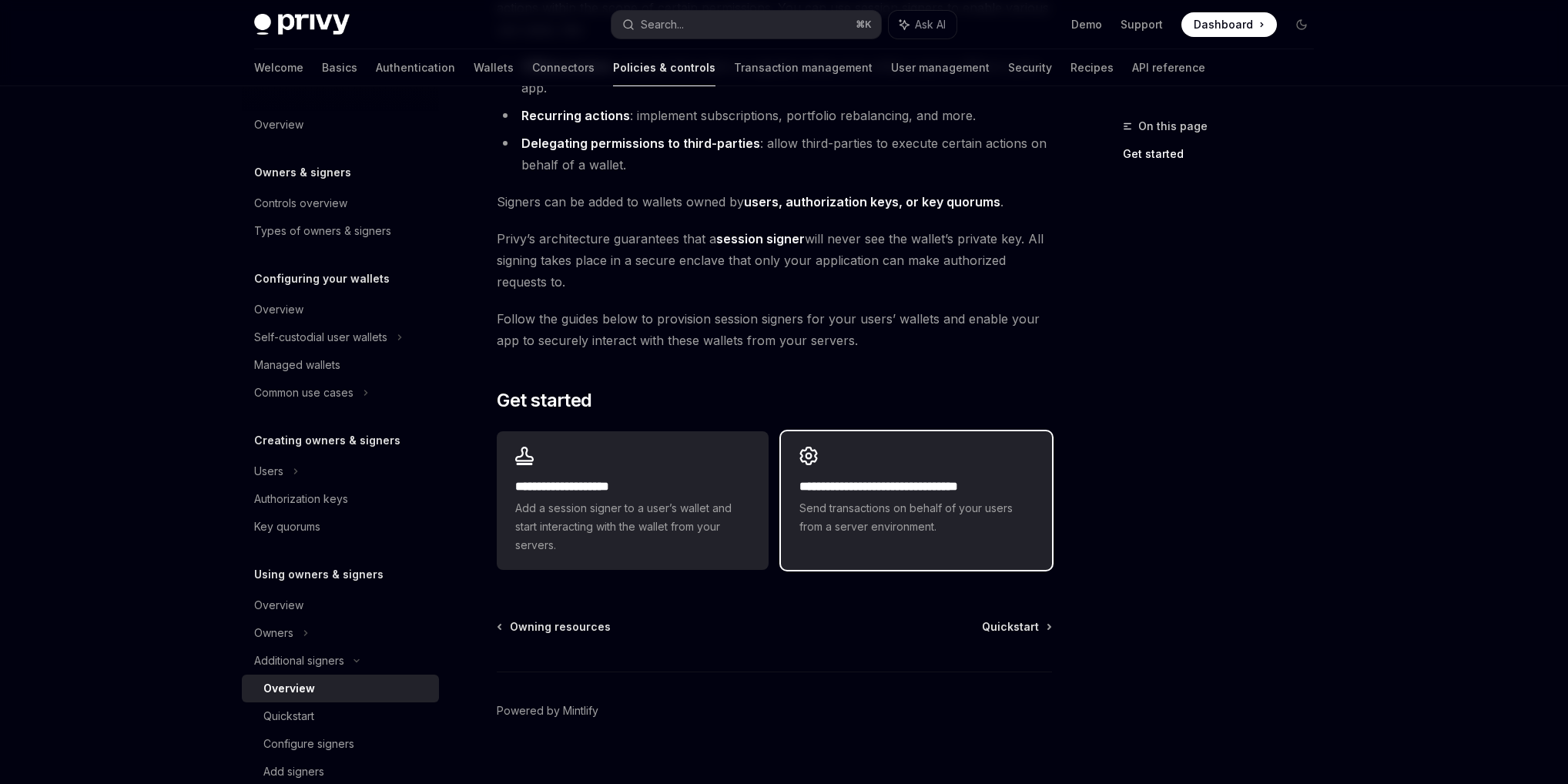
click at [965, 521] on span "Send transactions on behalf of your users from a server environment." at bounding box center [916, 518] width 234 height 37
type textarea "*"
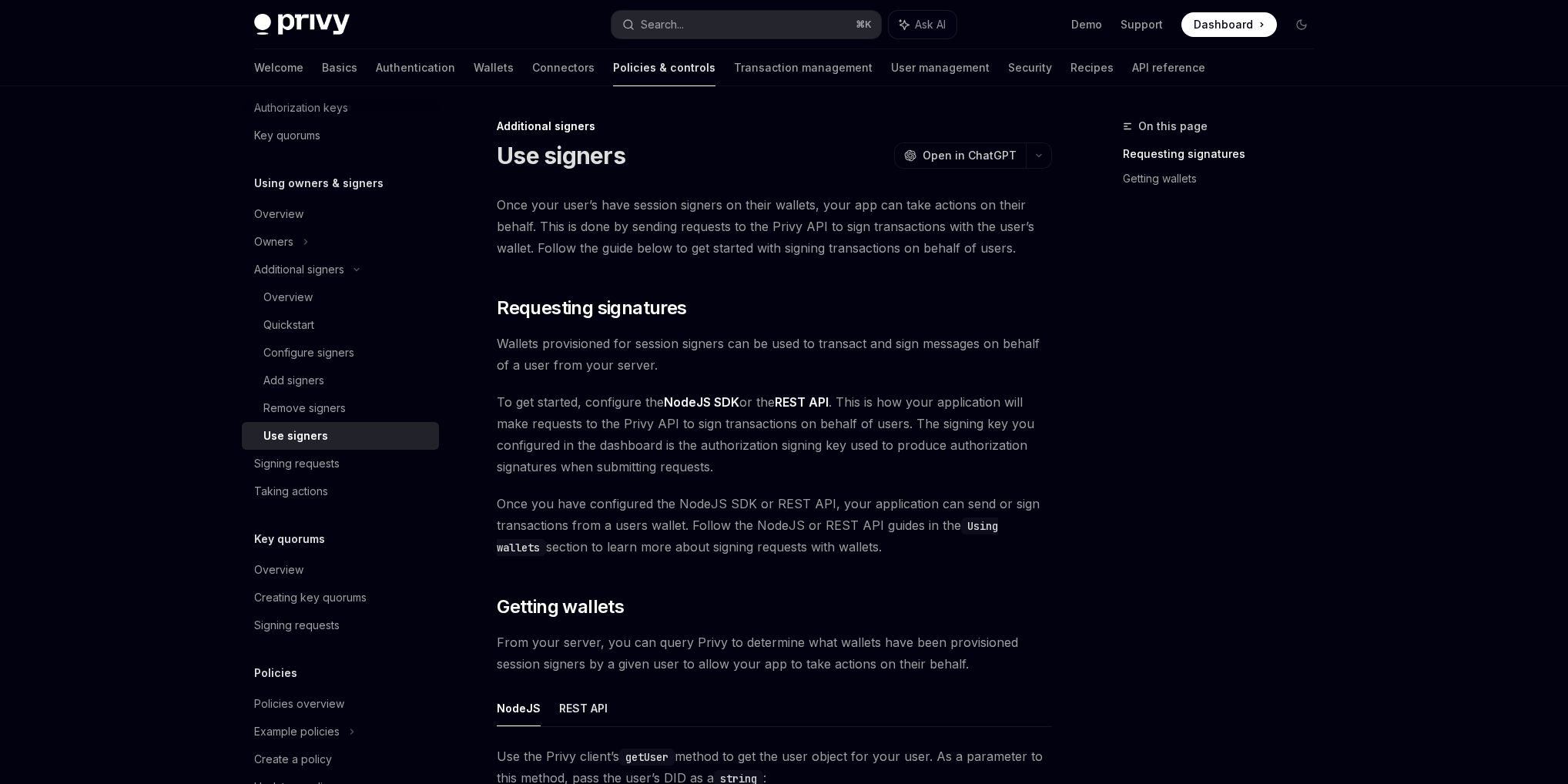
click at [689, 337] on span "Wallets provisioned for session signers can be used to transact and sign messag…" at bounding box center [774, 354] width 556 height 43
